Goal: Information Seeking & Learning: Learn about a topic

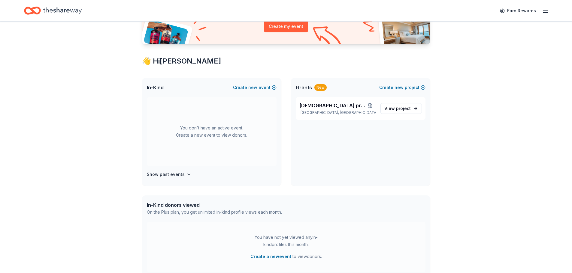
scroll to position [76, 0]
click at [319, 107] on span "[DEMOGRAPHIC_DATA] projects" at bounding box center [332, 105] width 66 height 7
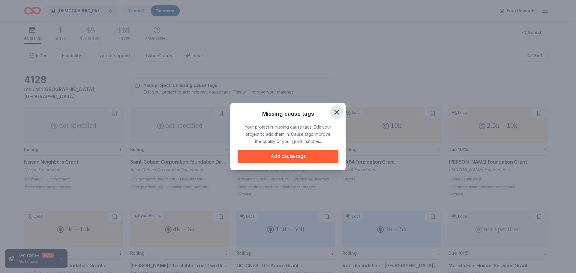
click at [338, 115] on icon "button" at bounding box center [336, 112] width 8 height 8
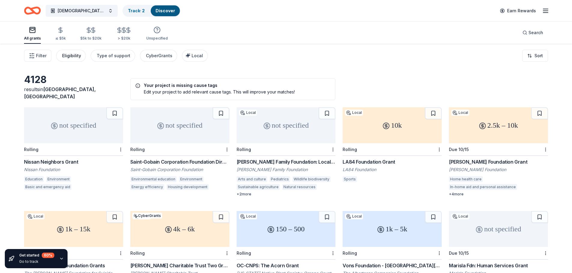
click at [79, 60] on button "Eligibility" at bounding box center [71, 56] width 30 height 12
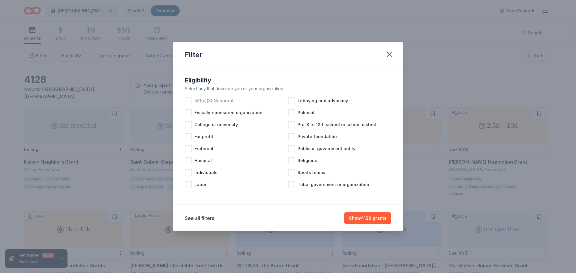
click at [227, 102] on span "501(c)(3) Nonprofit" at bounding box center [213, 100] width 39 height 7
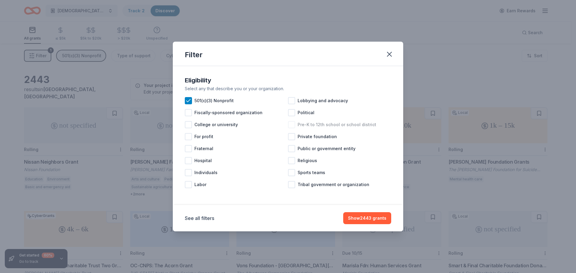
click at [297, 126] on div "Pre-K to 12th school or school district" at bounding box center [339, 125] width 103 height 12
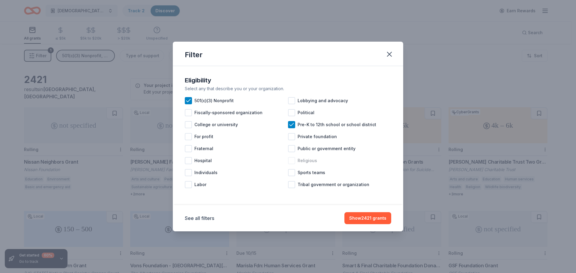
click at [290, 162] on div at bounding box center [291, 160] width 7 height 7
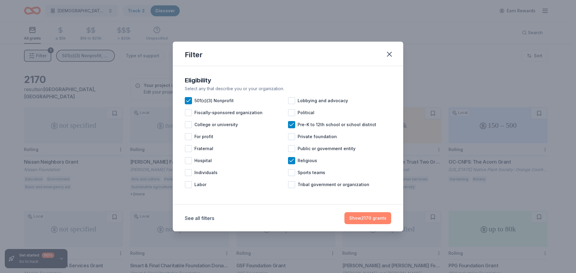
click at [381, 218] on button "Show 2170 grants" at bounding box center [367, 218] width 47 height 12
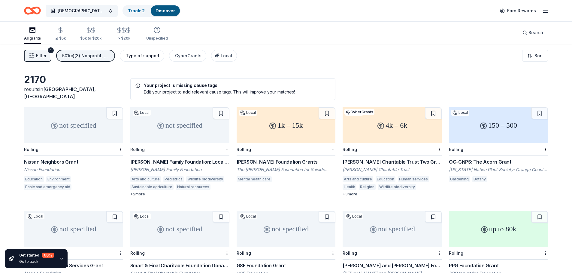
click at [144, 58] on div "Type of support" at bounding box center [143, 55] width 34 height 7
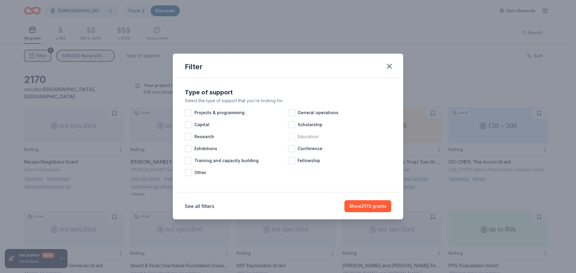
click at [305, 137] on span "Education" at bounding box center [308, 136] width 21 height 7
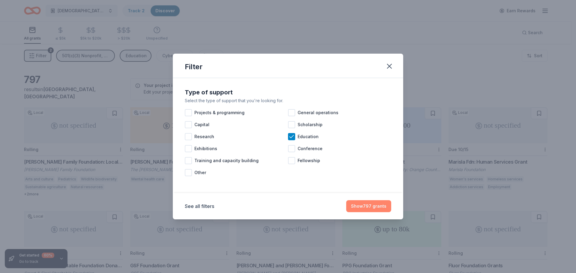
click at [376, 208] on button "Show 797 grants" at bounding box center [368, 206] width 45 height 12
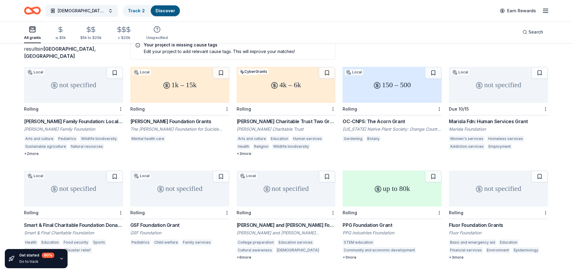
scroll to position [41, 0]
click at [384, 119] on div "OC-CNPS: The Acorn Grant" at bounding box center [391, 121] width 99 height 7
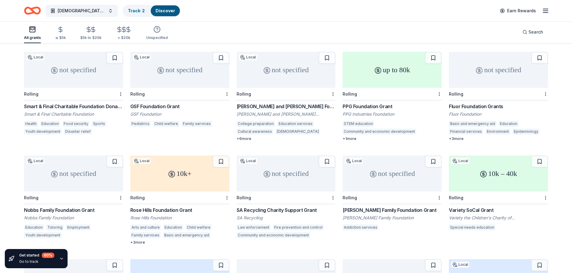
scroll to position [160, 0]
click at [301, 71] on div "not specified" at bounding box center [285, 70] width 99 height 36
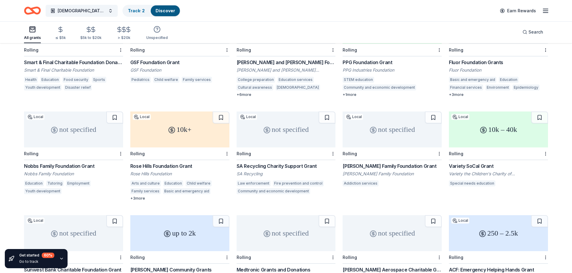
scroll to position [204, 0]
click at [102, 125] on div "not specified" at bounding box center [73, 129] width 99 height 36
click at [298, 131] on div "not specified" at bounding box center [285, 129] width 99 height 36
click at [497, 135] on div "10k – 40k" at bounding box center [498, 129] width 99 height 36
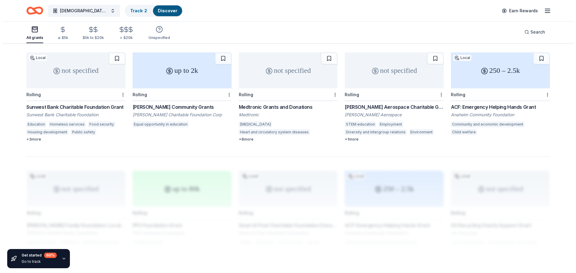
scroll to position [0, 0]
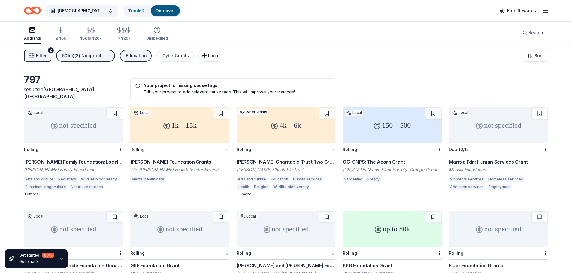
click at [210, 57] on span "Local" at bounding box center [213, 55] width 11 height 5
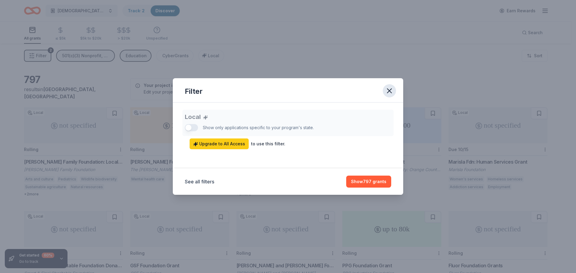
click at [392, 90] on icon "button" at bounding box center [389, 91] width 8 height 8
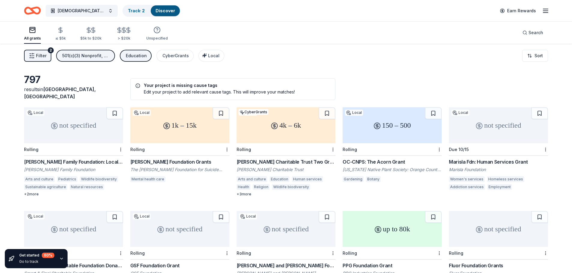
click at [79, 56] on div "501(c)(3) Nonprofit, Pre-K to 12th school or school district, Religious" at bounding box center [86, 55] width 48 height 7
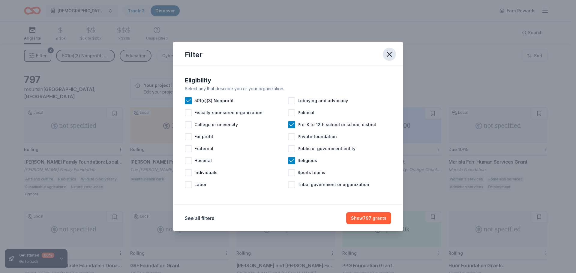
click at [389, 56] on icon "button" at bounding box center [389, 54] width 8 height 8
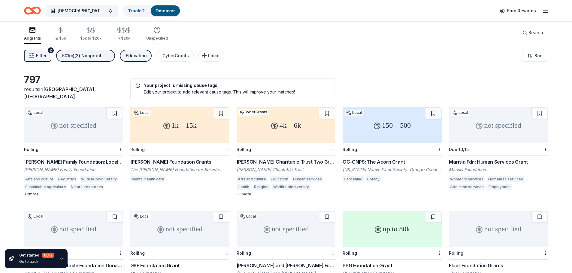
click at [43, 54] on span "Filter" at bounding box center [41, 55] width 11 height 7
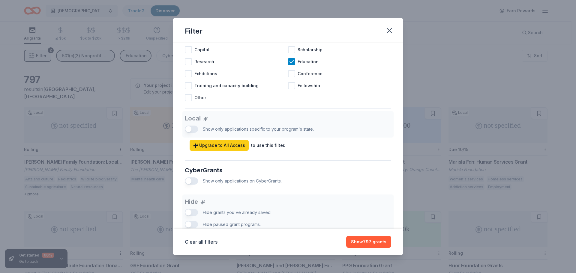
scroll to position [275, 0]
click at [291, 64] on icon at bounding box center [292, 61] width 6 height 6
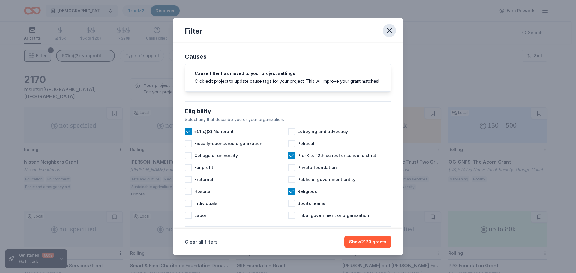
click at [390, 28] on icon "button" at bounding box center [389, 30] width 8 height 8
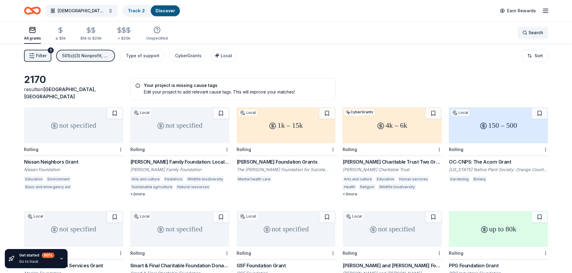
click at [531, 32] on span "Search" at bounding box center [535, 32] width 15 height 7
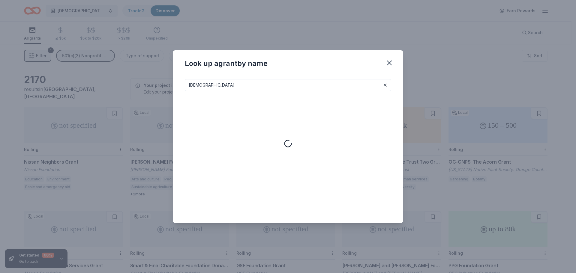
type input "jewish"
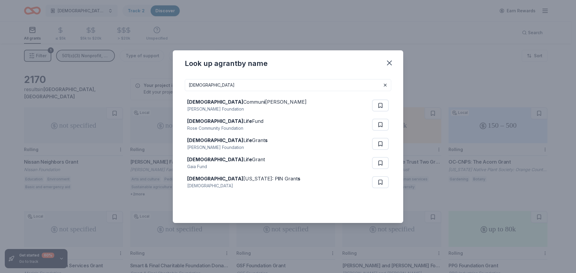
click at [258, 84] on input "jewish" at bounding box center [288, 85] width 206 height 12
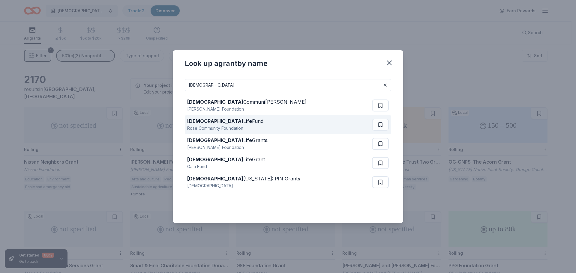
click at [310, 127] on div "Jewish L i f e Fund Rose Community Foundation" at bounding box center [279, 124] width 185 height 19
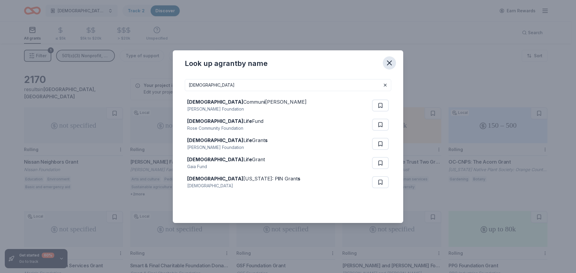
click at [390, 66] on icon "button" at bounding box center [389, 63] width 8 height 8
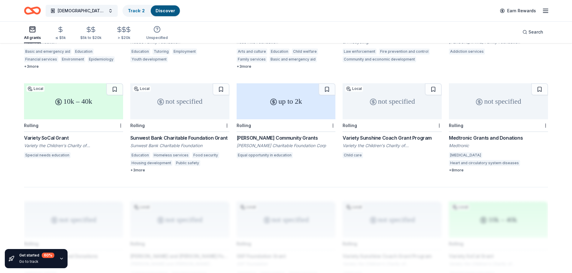
scroll to position [336, 0]
click at [395, 135] on div "Variety Sunshine Coach Grant Program" at bounding box center [391, 137] width 99 height 7
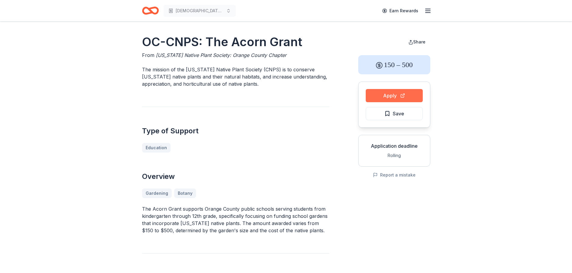
click at [391, 90] on button "Apply" at bounding box center [393, 95] width 57 height 13
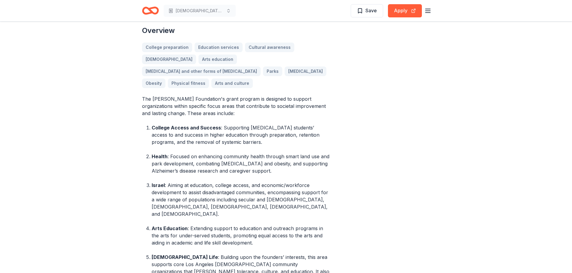
scroll to position [206, 0]
click at [393, 11] on button "Apply" at bounding box center [405, 10] width 34 height 13
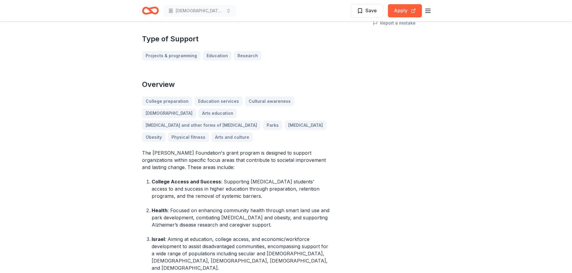
scroll to position [189, 0]
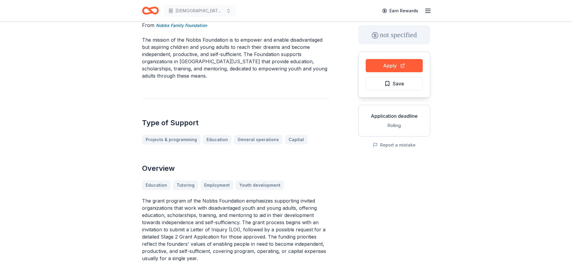
scroll to position [31, 0]
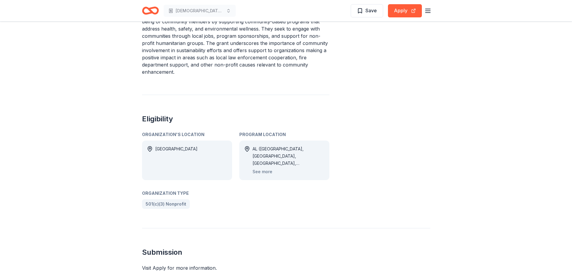
scroll to position [274, 0]
click at [265, 173] on button "See more" at bounding box center [262, 171] width 20 height 7
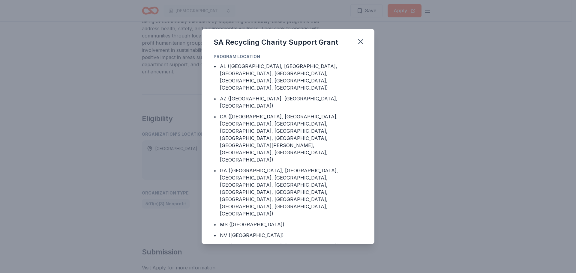
click at [398, 135] on div "SA Recycling Charity Support Grant Program Location • AL (Colbert County, Frank…" at bounding box center [288, 136] width 576 height 273
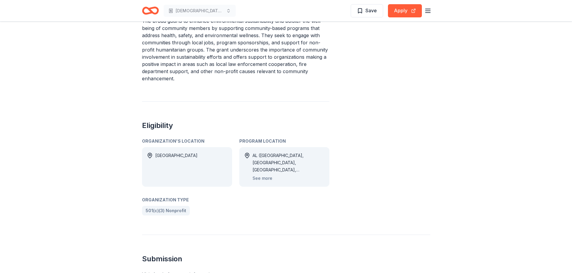
scroll to position [138, 0]
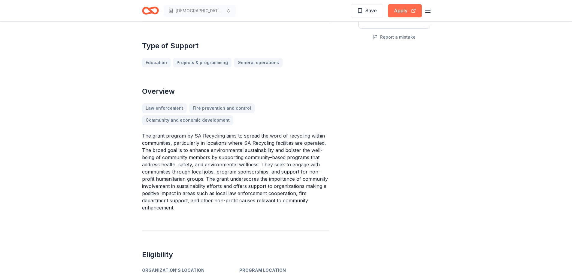
click at [406, 15] on button "Apply" at bounding box center [405, 10] width 34 height 13
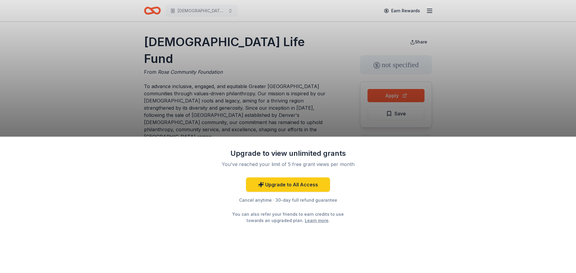
click at [323, 118] on div "Upgrade to view unlimited grants You've reached your limit of 5 free grant view…" at bounding box center [288, 136] width 576 height 273
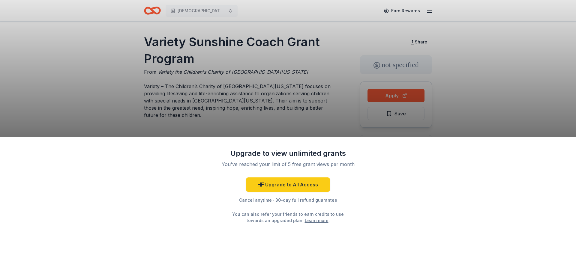
click at [300, 95] on div "Upgrade to view unlimited grants You've reached your limit of 5 free grant view…" at bounding box center [288, 136] width 576 height 273
click at [279, 185] on link "Upgrade to All Access" at bounding box center [288, 185] width 84 height 14
